Goal: Information Seeking & Learning: Learn about a topic

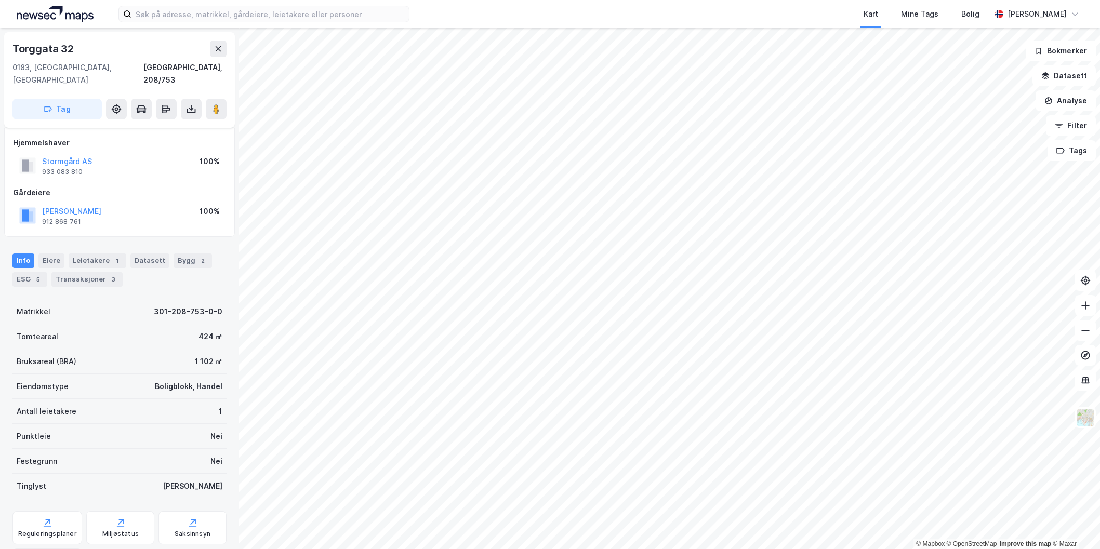
scroll to position [18, 0]
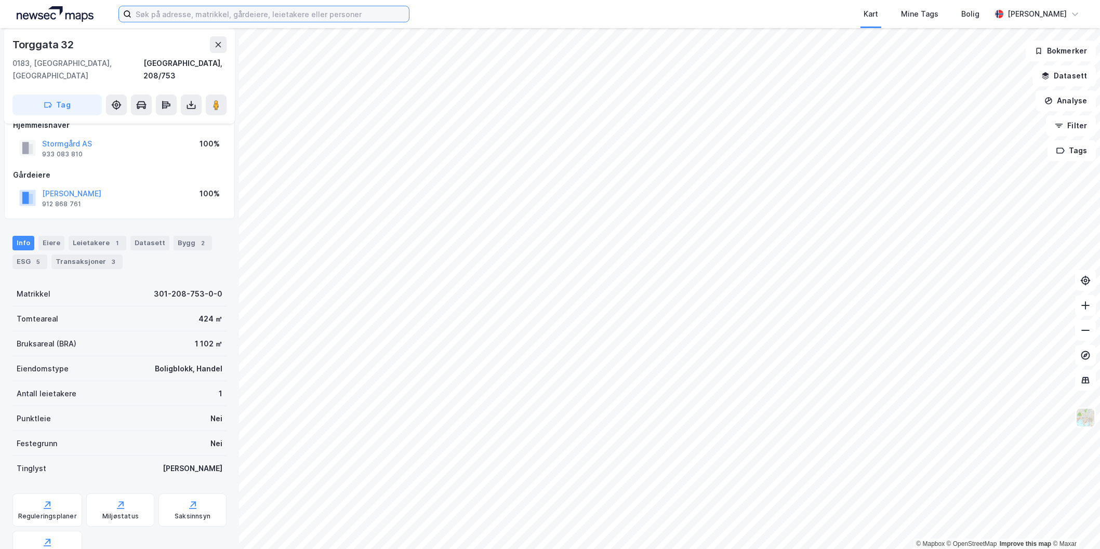
click at [266, 11] on input at bounding box center [270, 14] width 278 height 16
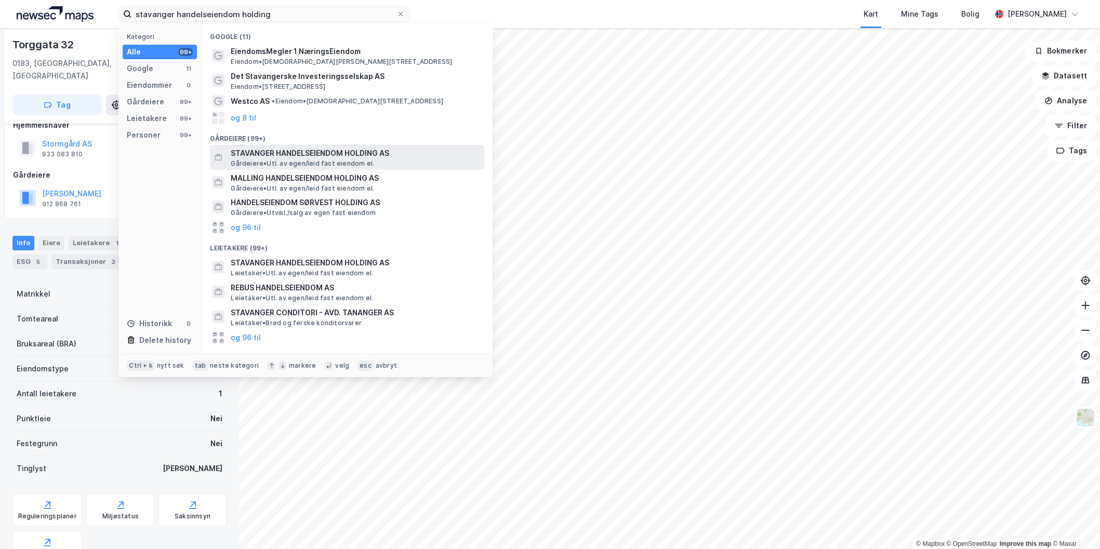
click at [299, 160] on span "Gårdeiere • Utl. av egen/leid fast eiendom el." at bounding box center [302, 164] width 143 height 8
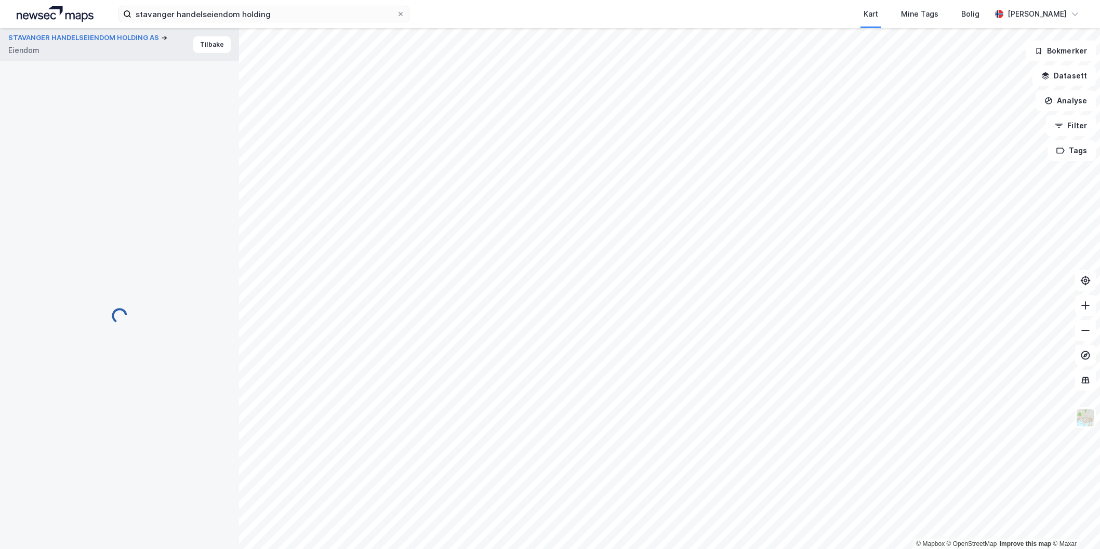
scroll to position [18, 0]
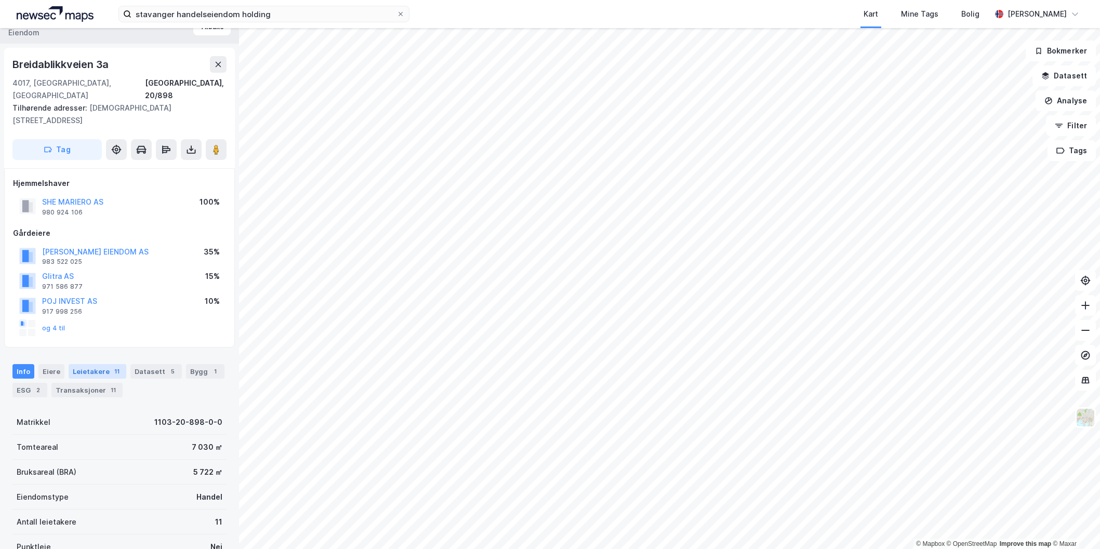
click at [97, 364] on div "Leietakere 11" at bounding box center [98, 371] width 58 height 15
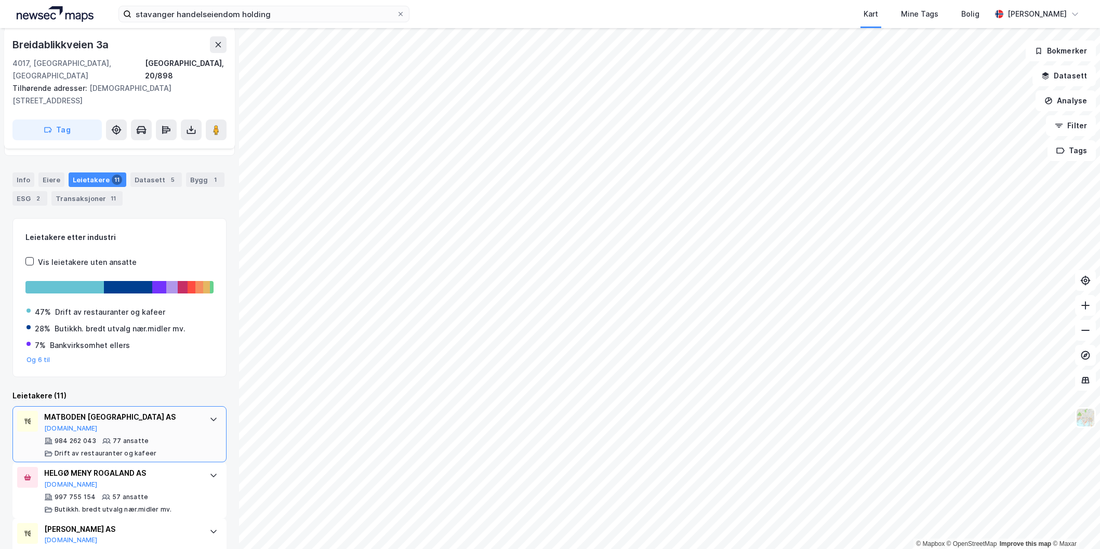
scroll to position [210, 0]
click at [170, 411] on div "MATBODEN ROGALAND AS [DOMAIN_NAME]" at bounding box center [121, 422] width 155 height 22
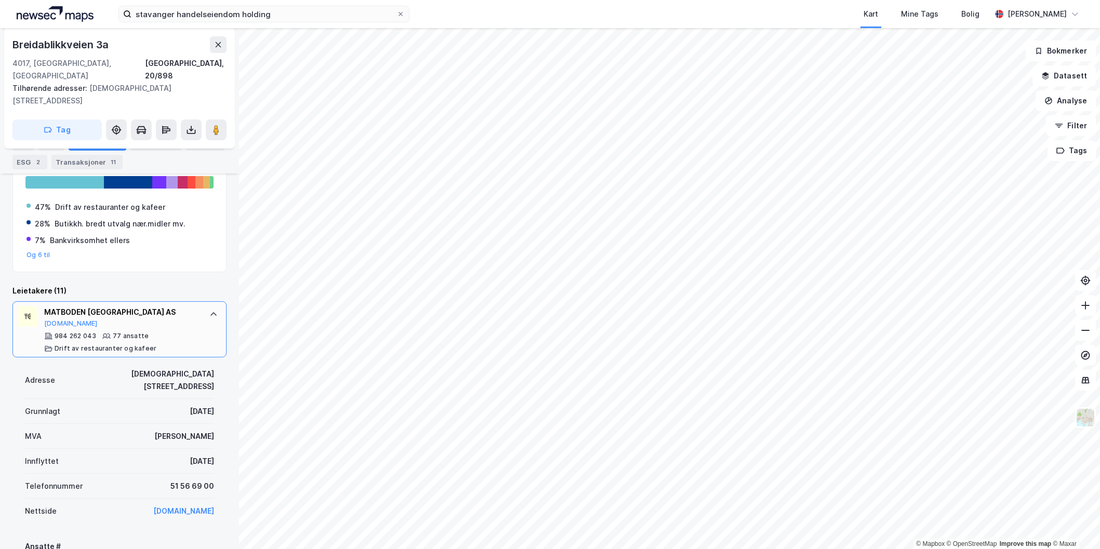
scroll to position [314, 0]
click at [200, 302] on div "MATBODEN ROGALAND AS [DOMAIN_NAME] 984 262 043 77 ansatte Drift av restauranter…" at bounding box center [119, 330] width 214 height 56
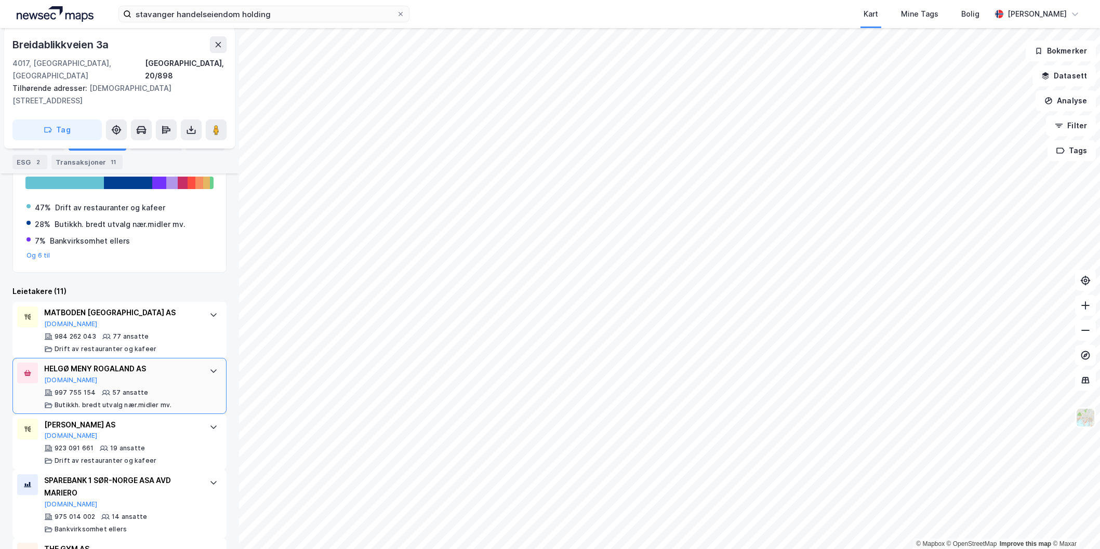
click at [181, 363] on div "HELGØ MENY ROGALAND AS [DOMAIN_NAME]" at bounding box center [121, 374] width 155 height 22
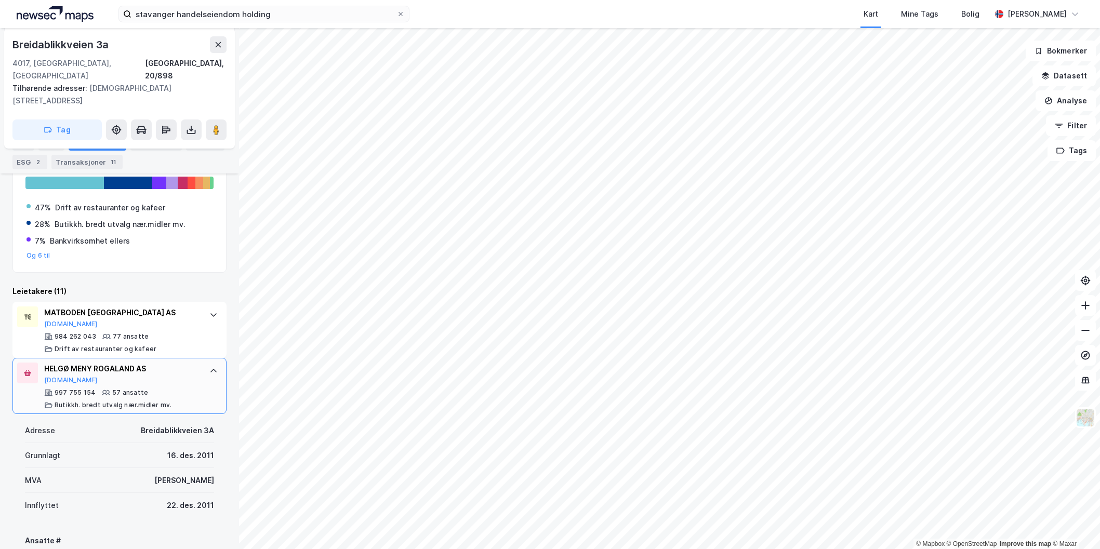
click at [210, 369] on icon at bounding box center [213, 371] width 6 height 4
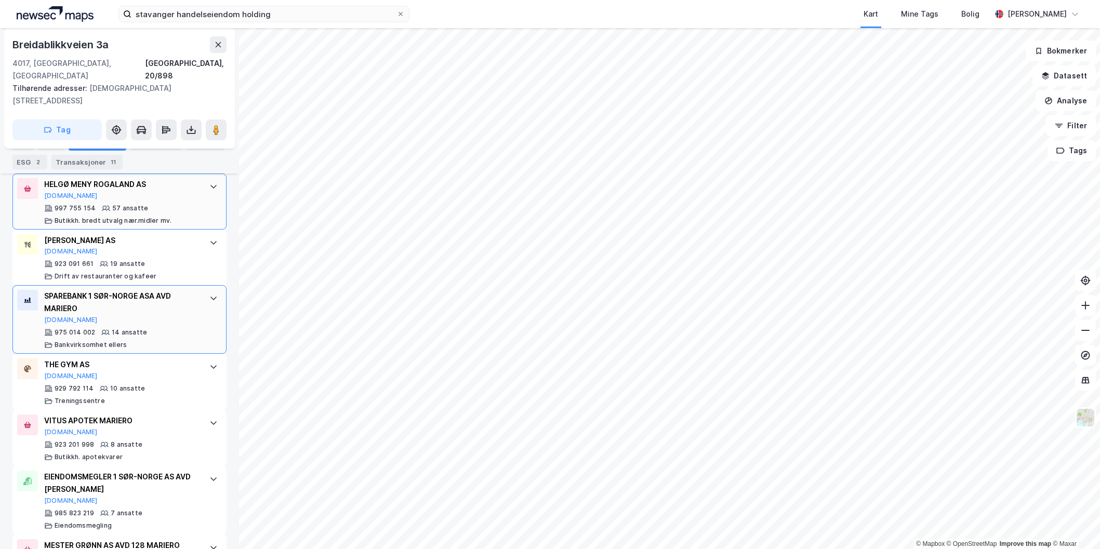
scroll to position [522, 0]
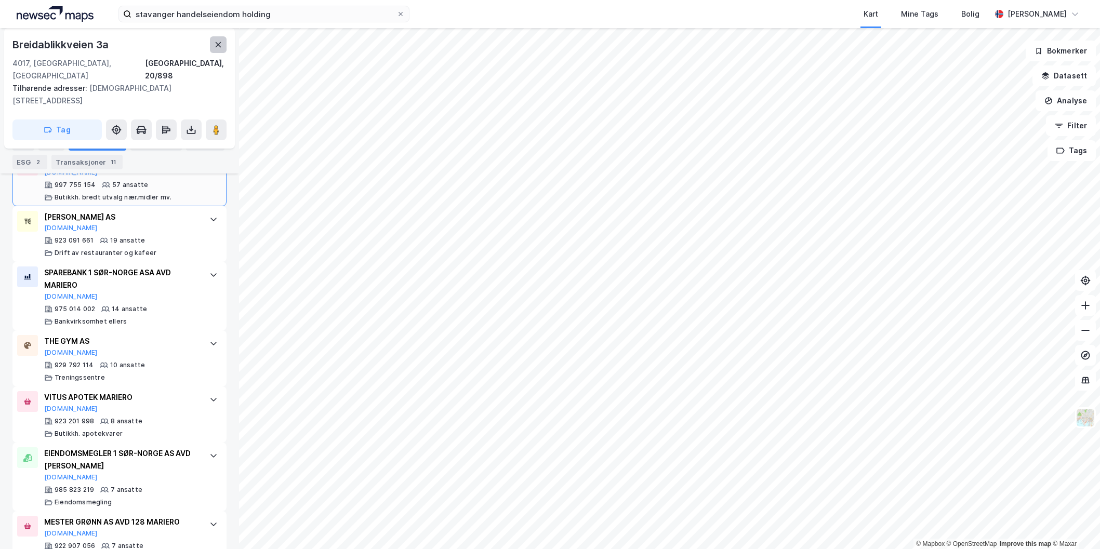
click at [216, 47] on icon at bounding box center [219, 44] width 6 height 5
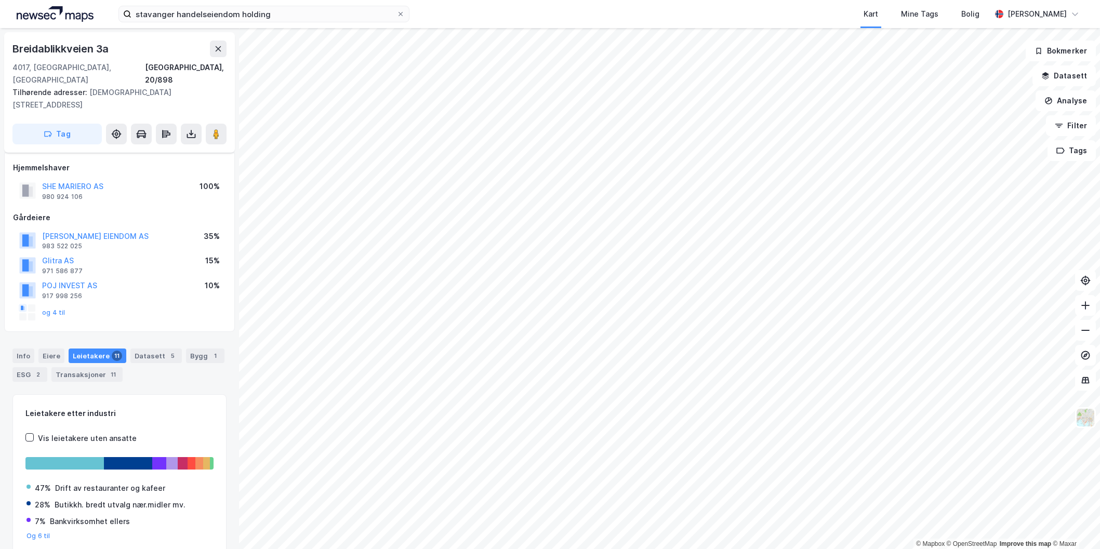
scroll to position [21, 0]
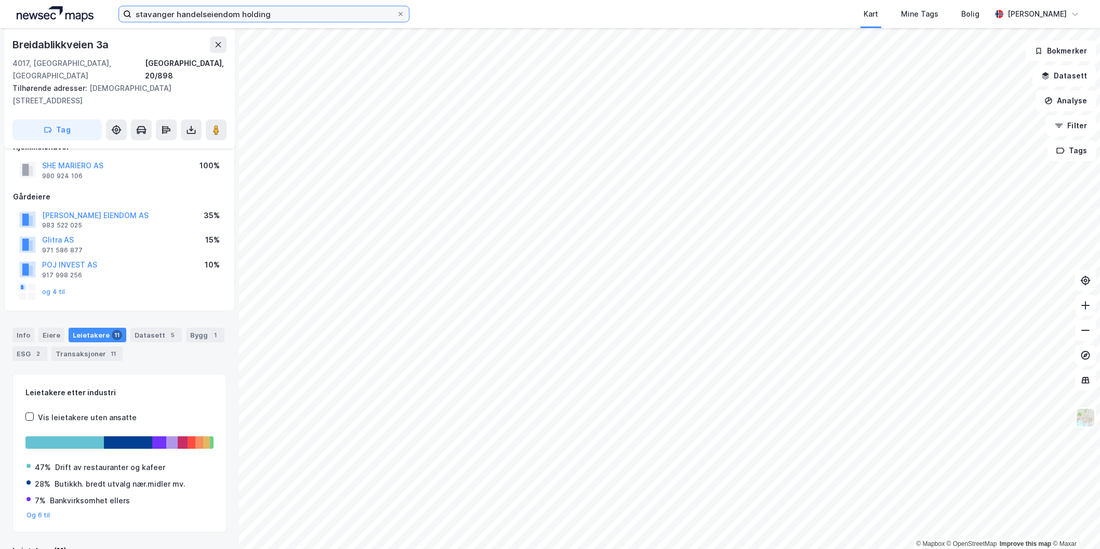
click at [295, 14] on input "stavanger handelseiendom holding" at bounding box center [263, 14] width 265 height 16
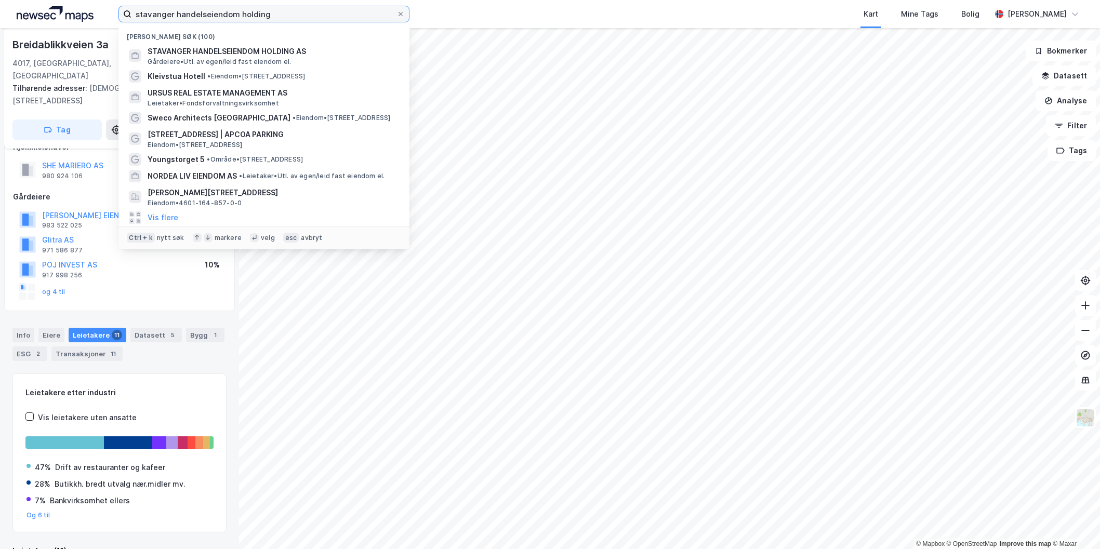
click at [295, 14] on input "stavanger handelseiendom holding" at bounding box center [263, 14] width 265 height 16
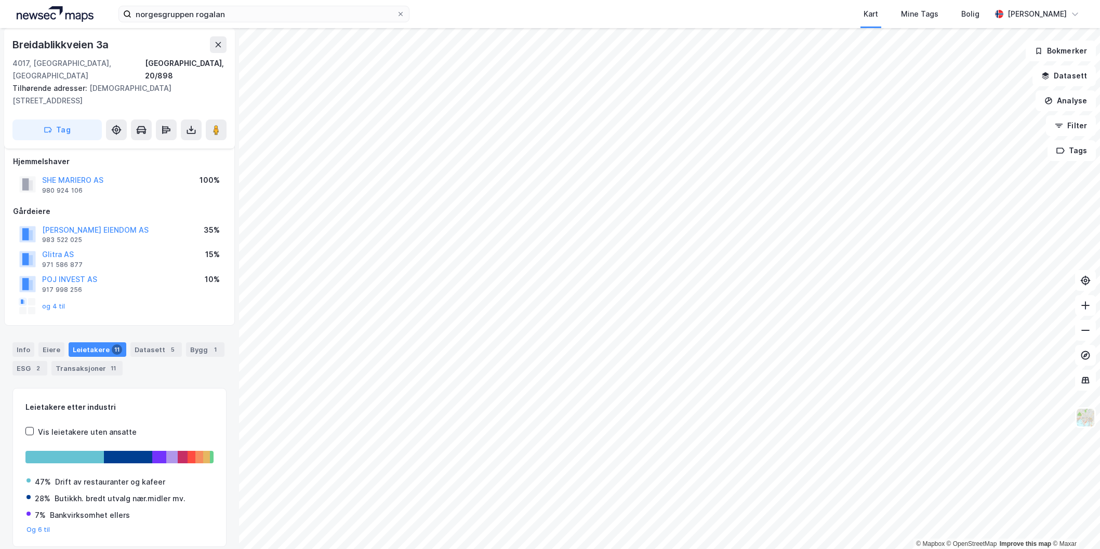
scroll to position [0, 0]
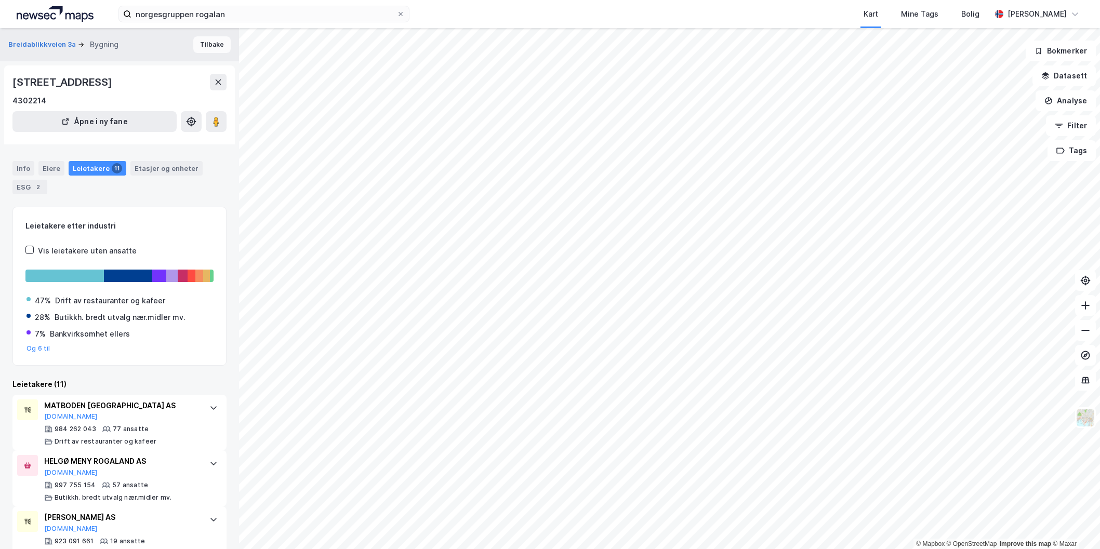
click at [205, 49] on button "Tilbake" at bounding box center [211, 44] width 37 height 17
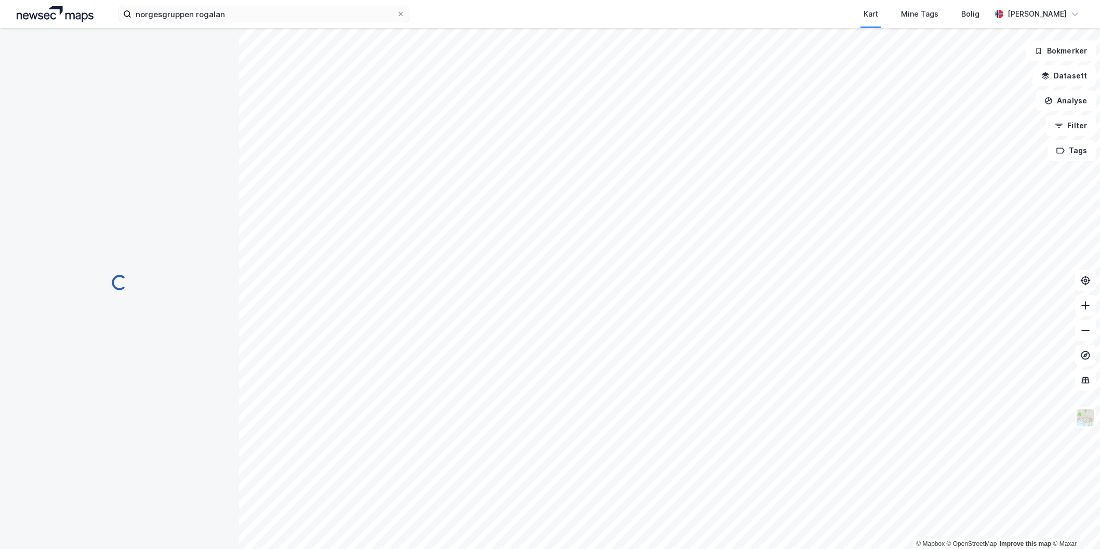
scroll to position [1, 0]
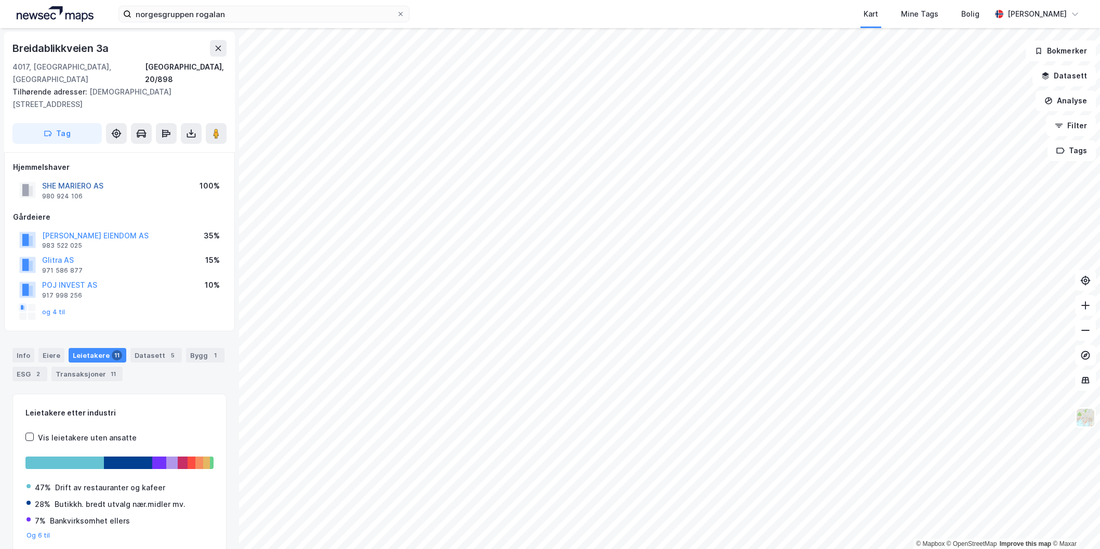
click at [0, 0] on button "SHE MARIERO AS" at bounding box center [0, 0] width 0 height 0
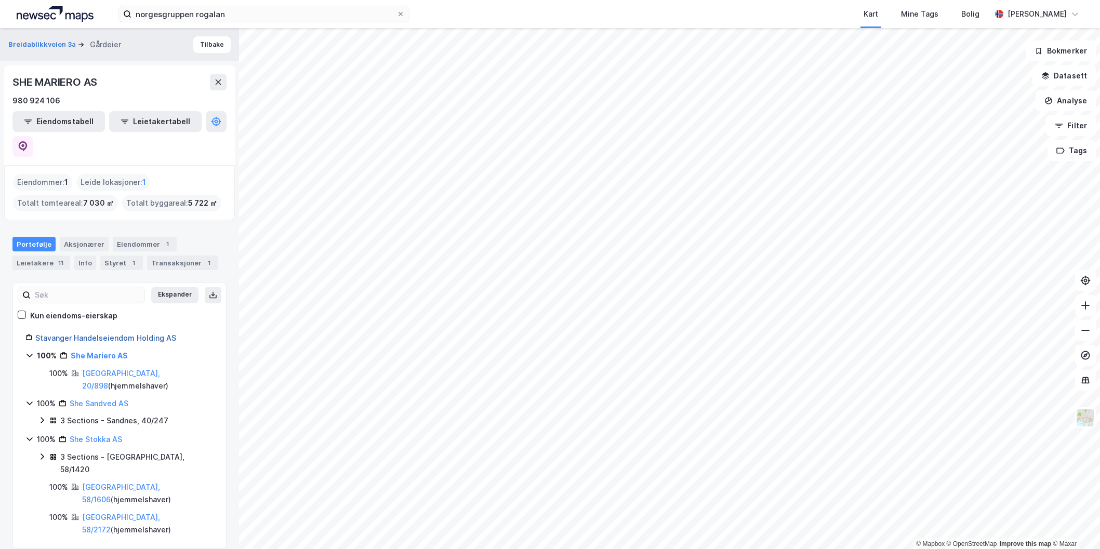
click at [108, 334] on link "Stavanger Handelseiendom Holding AS" at bounding box center [105, 338] width 141 height 9
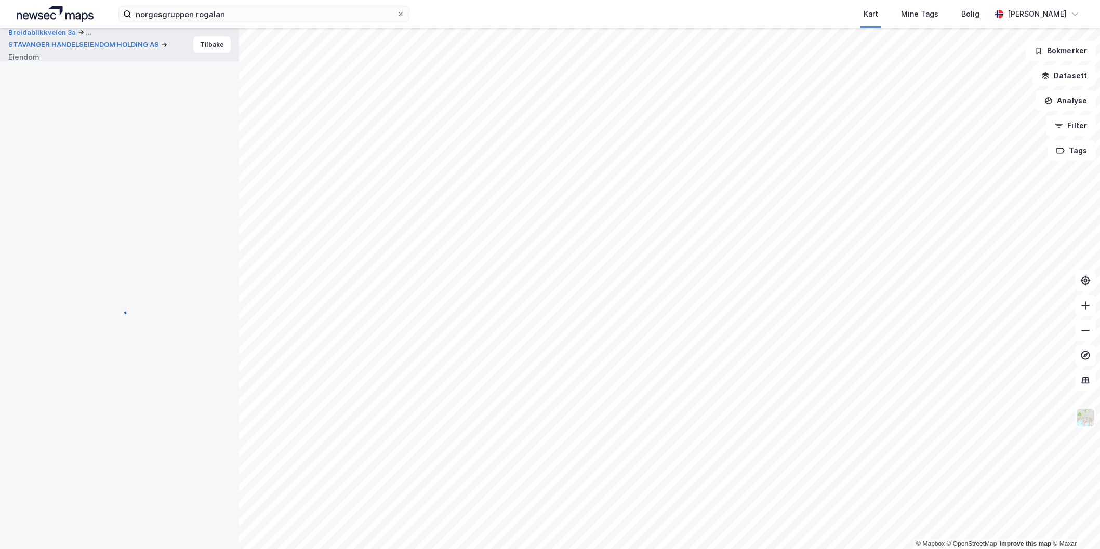
scroll to position [1, 0]
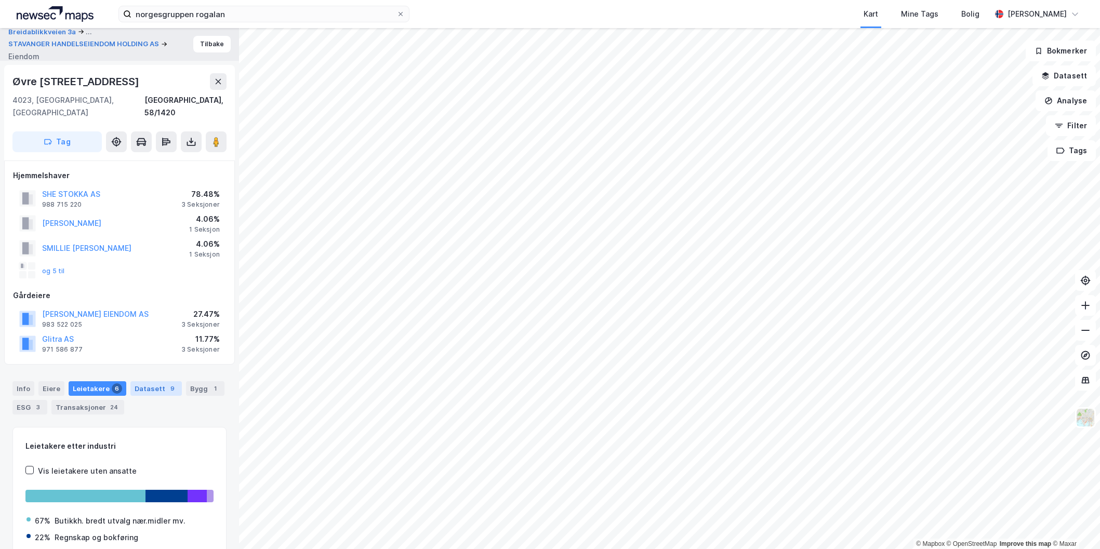
click at [141, 381] on div "Datasett 9" at bounding box center [155, 388] width 51 height 15
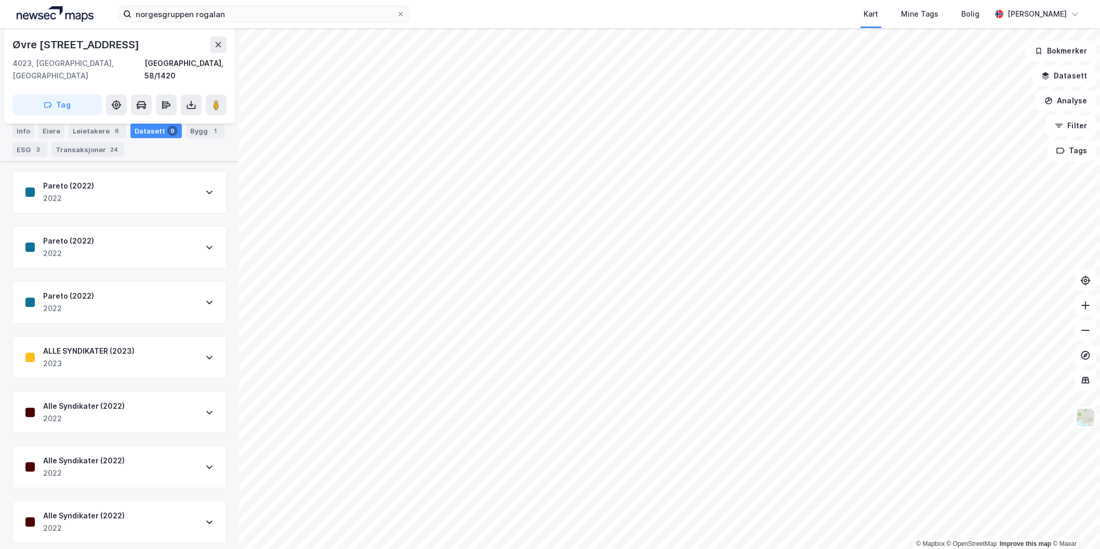
scroll to position [361, 0]
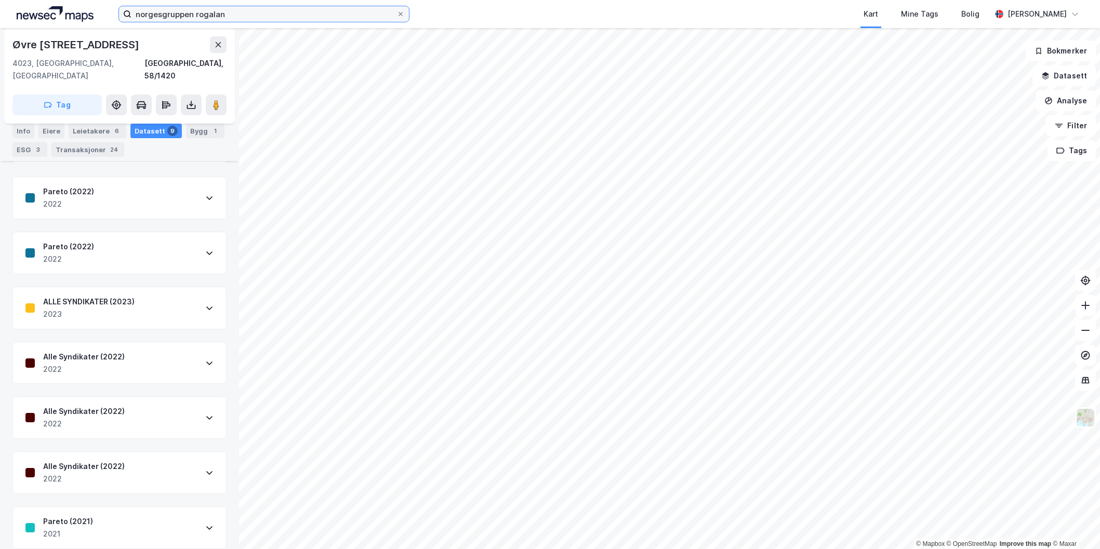
click at [347, 20] on input "norgesgruppen rogalan" at bounding box center [263, 14] width 265 height 16
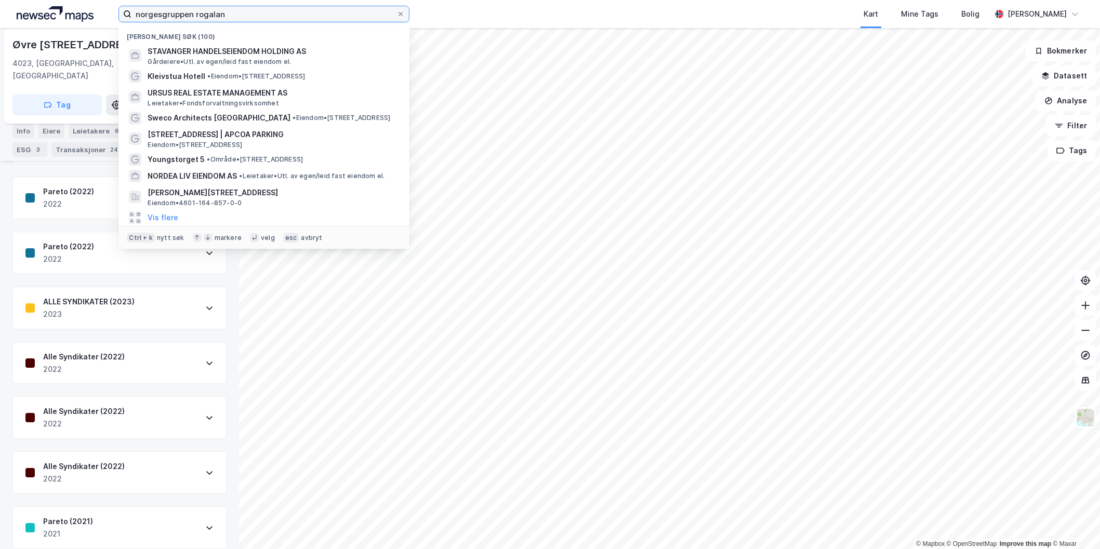
click at [347, 20] on input "norgesgruppen rogalan" at bounding box center [263, 14] width 265 height 16
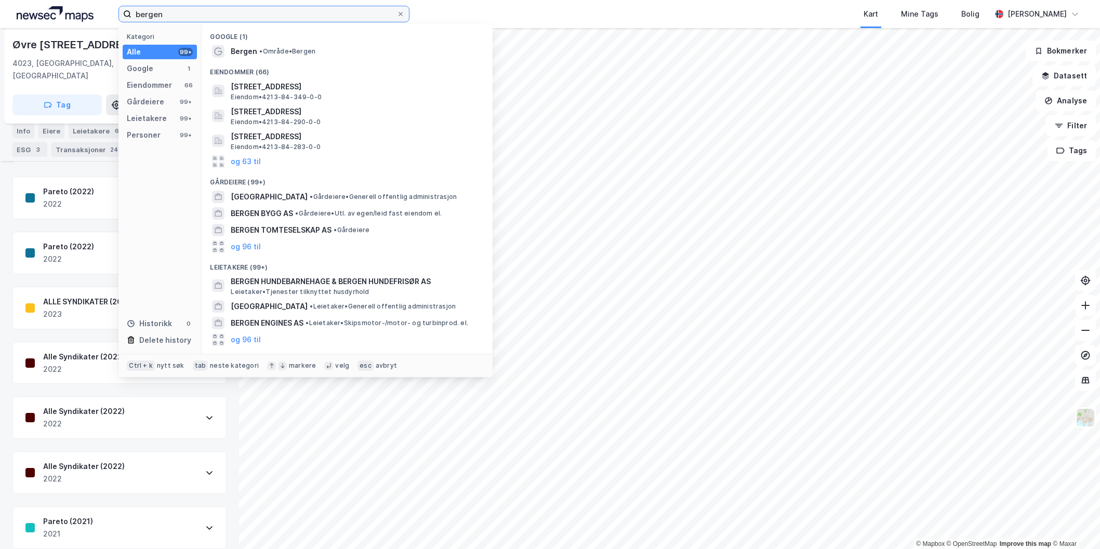
type input "bergen"
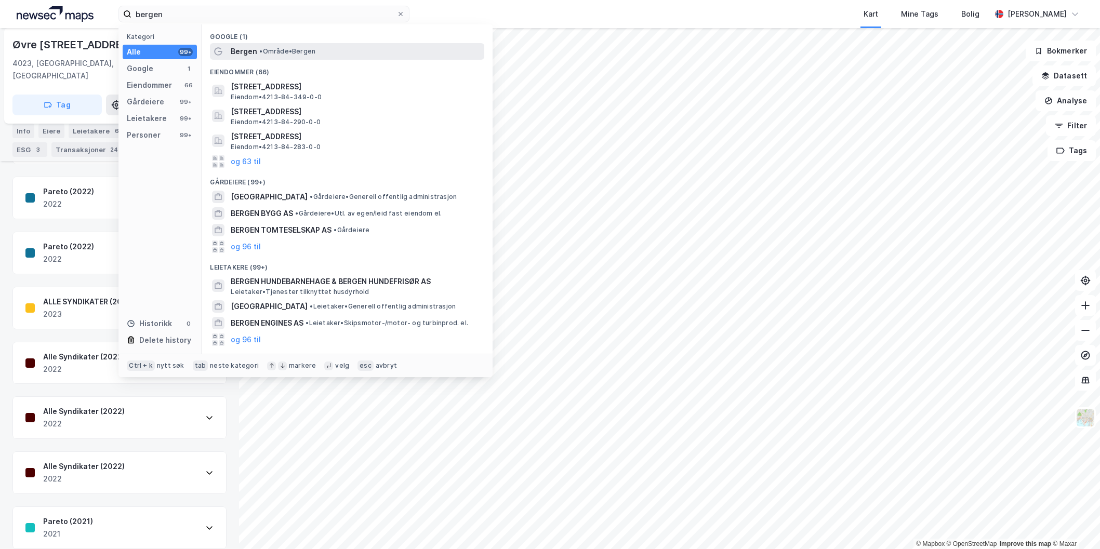
click at [246, 49] on span "Bergen" at bounding box center [244, 51] width 27 height 12
